Goal: Understand process/instructions

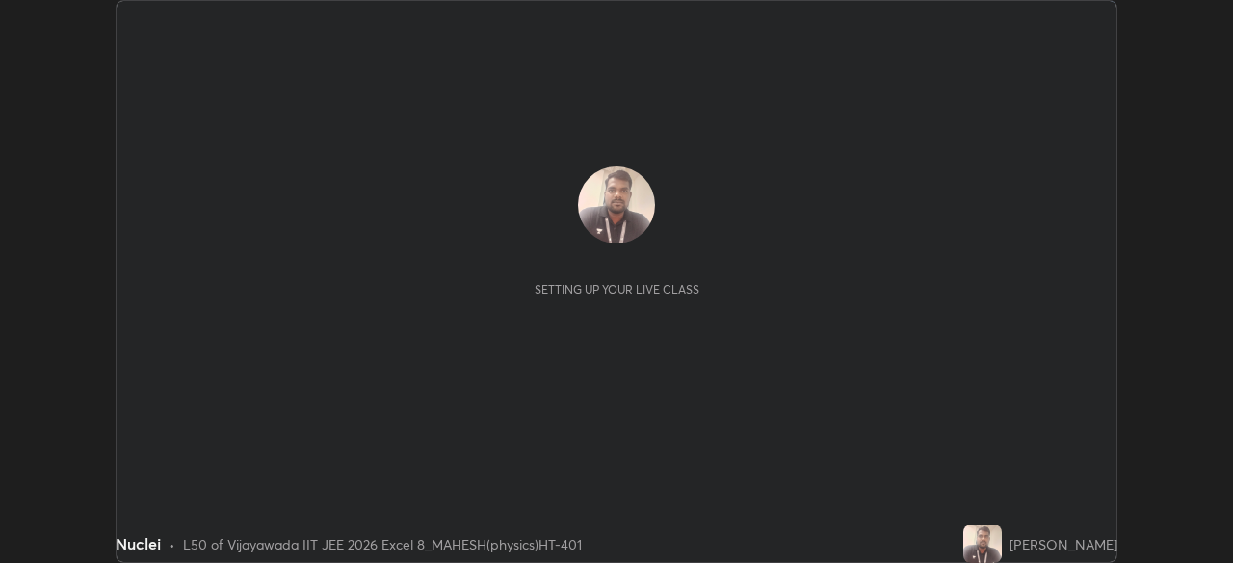
scroll to position [563, 1232]
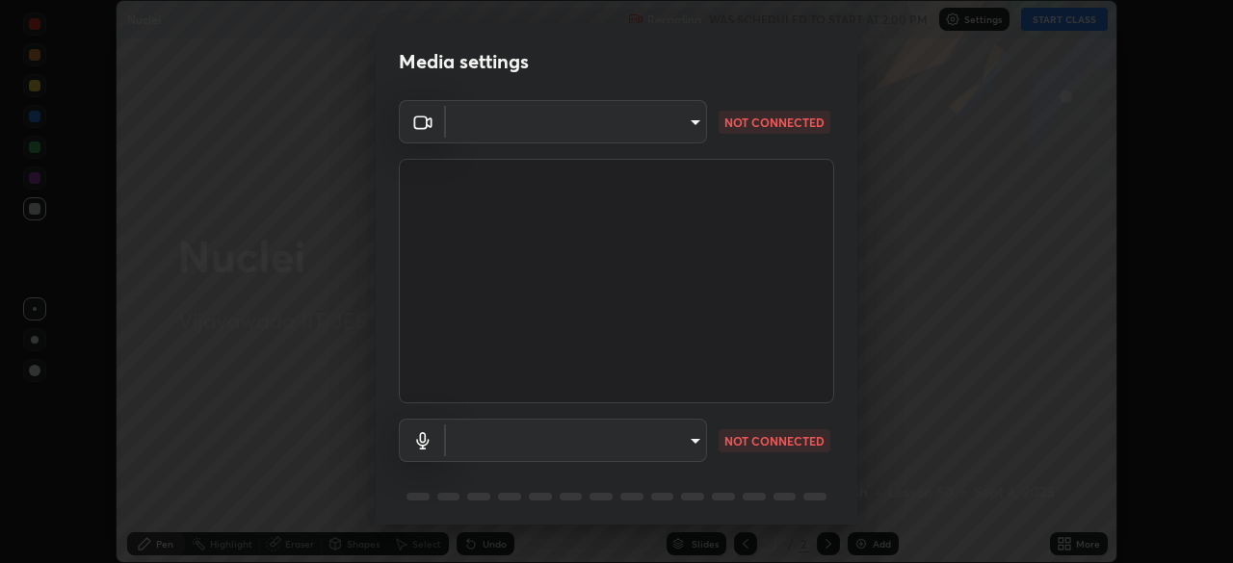
type input "95b0dbfd724da57dcd49a00bd4445ce317b6254999b582a4fc0dd394a30eb51d"
type input "default"
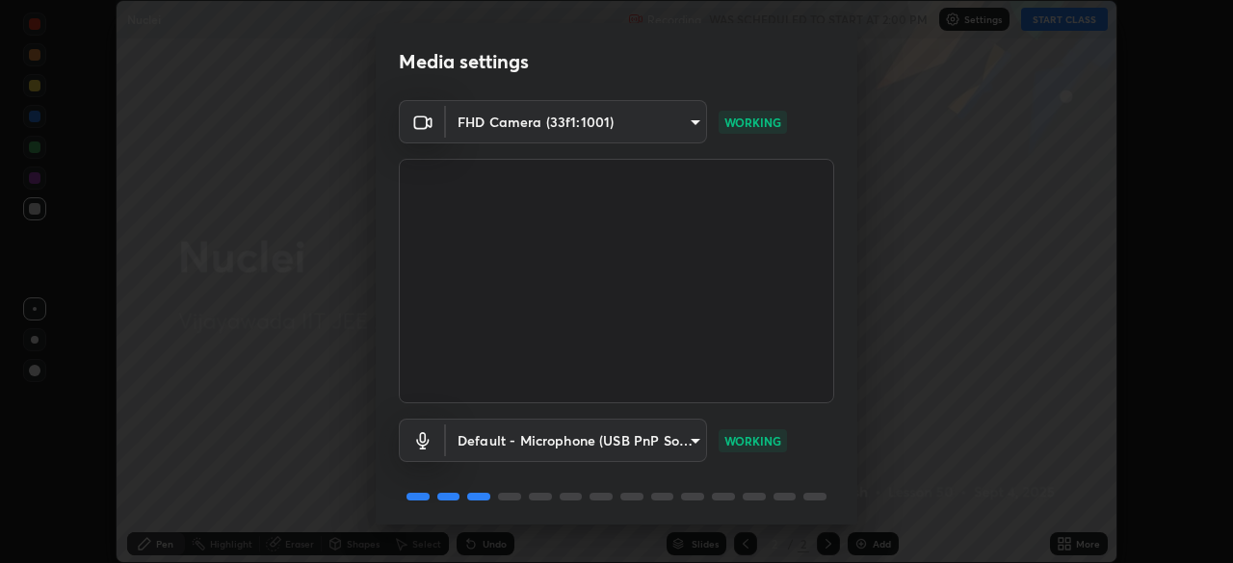
scroll to position [68, 0]
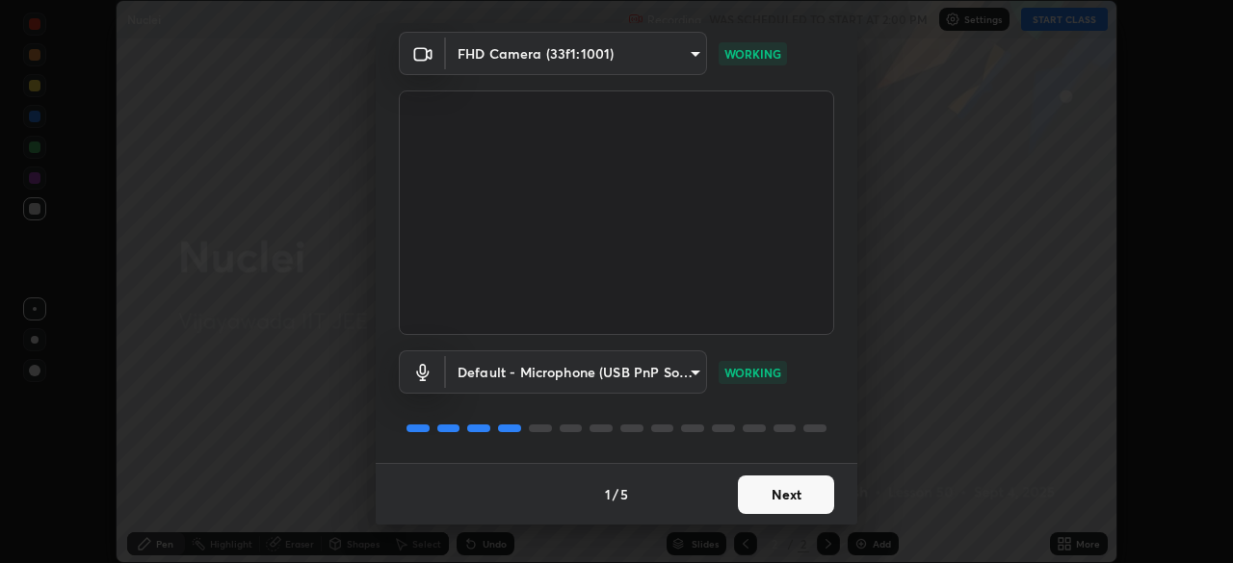
click at [785, 485] on button "Next" at bounding box center [786, 495] width 96 height 39
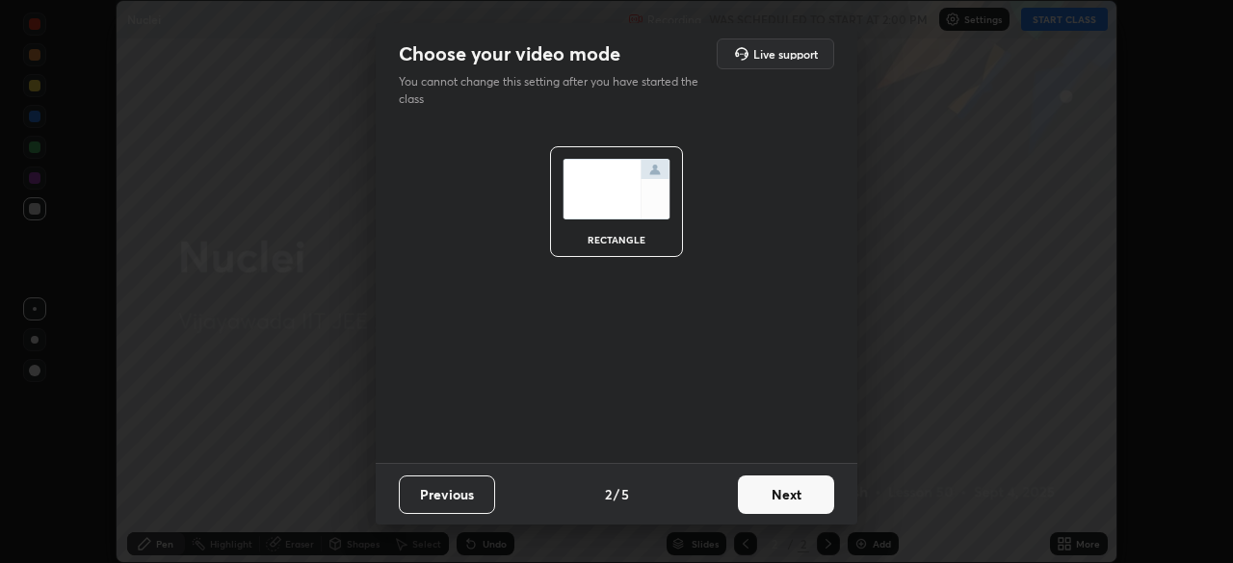
click at [796, 489] on button "Next" at bounding box center [786, 495] width 96 height 39
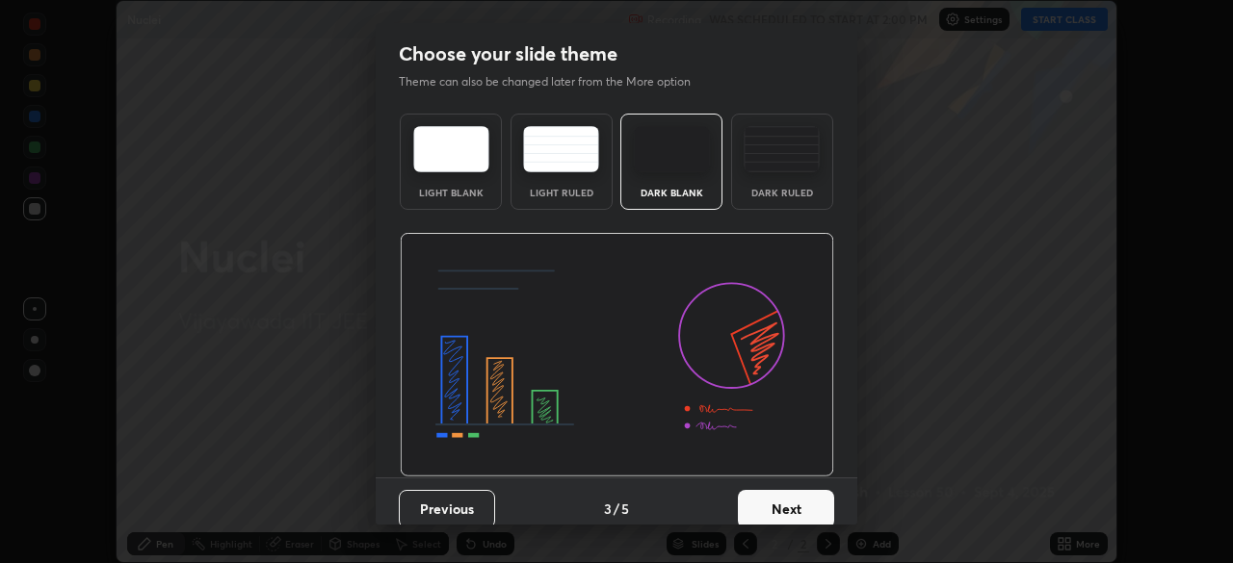
click at [806, 494] on button "Next" at bounding box center [786, 509] width 96 height 39
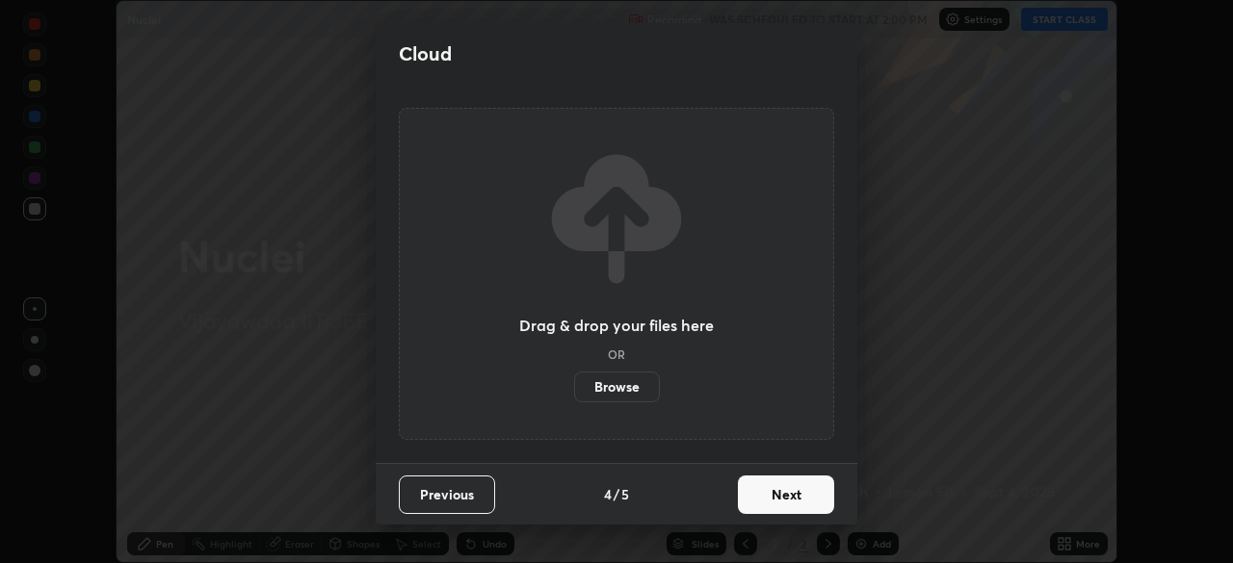
click at [810, 488] on button "Next" at bounding box center [786, 495] width 96 height 39
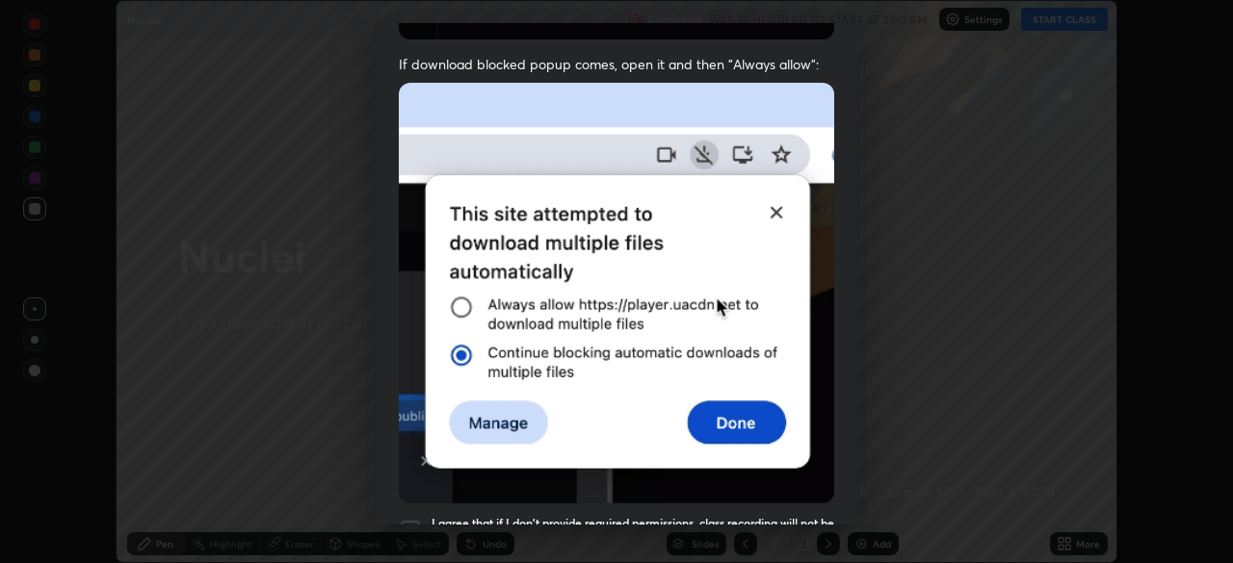
scroll to position [461, 0]
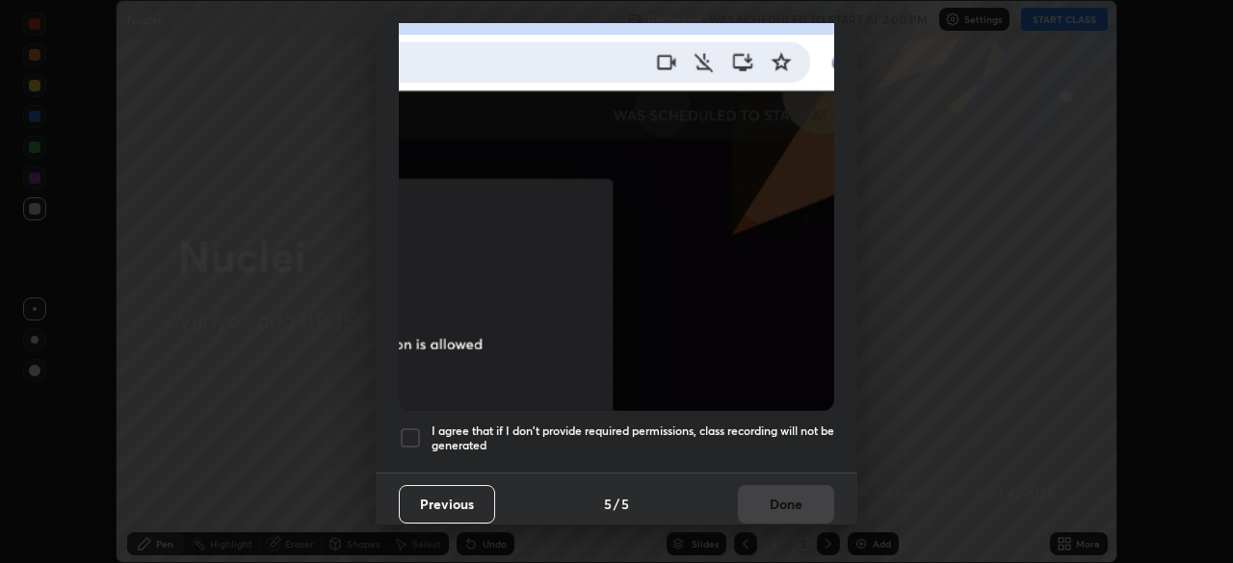
click at [411, 429] on div at bounding box center [410, 438] width 23 height 23
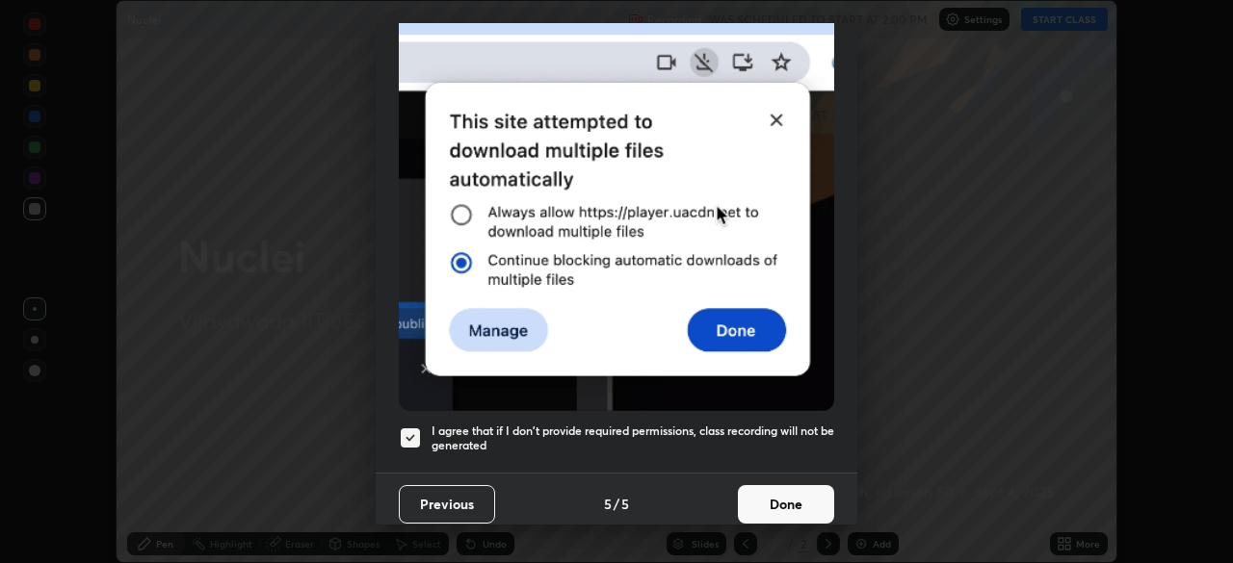
click at [794, 503] on button "Done" at bounding box center [786, 504] width 96 height 39
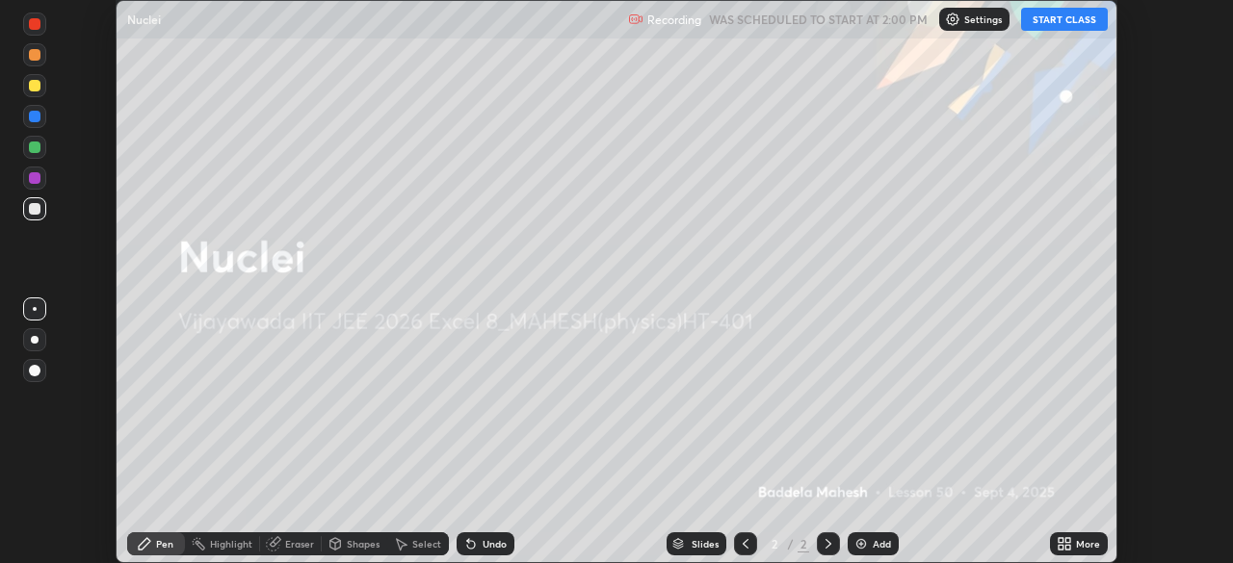
click at [1067, 20] on button "START CLASS" at bounding box center [1064, 19] width 87 height 23
